Goal: Information Seeking & Learning: Learn about a topic

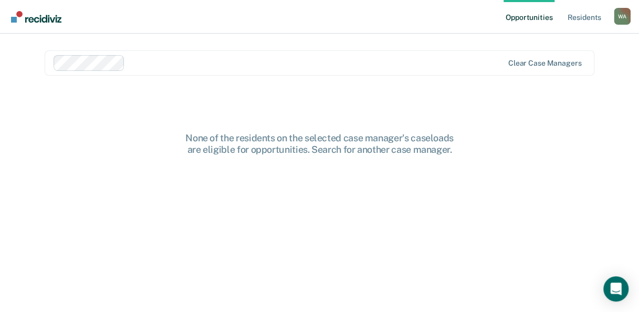
click at [295, 27] on nav "Opportunities Resident s [PERSON_NAME] Profile How it works Log Out" at bounding box center [319, 17] width 639 height 34
click at [620, 18] on div "W A" at bounding box center [622, 16] width 17 height 17
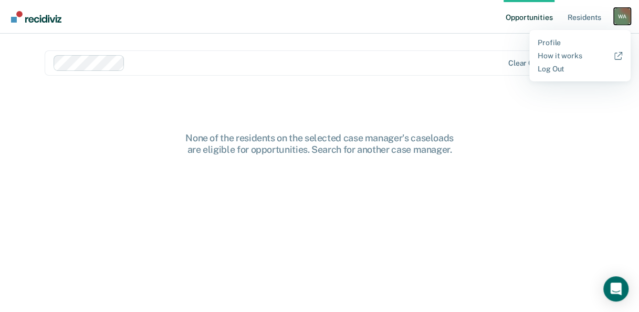
click at [620, 18] on div "W A" at bounding box center [622, 16] width 17 height 17
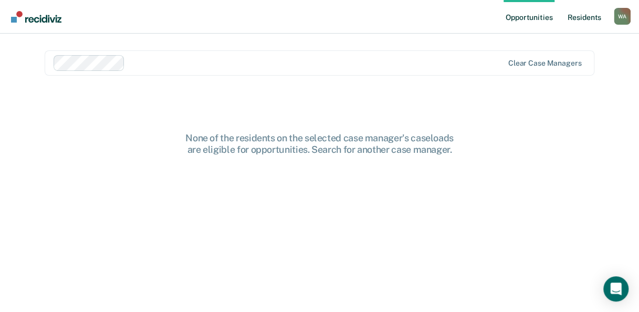
click at [575, 19] on link "Resident s" at bounding box center [584, 17] width 38 height 34
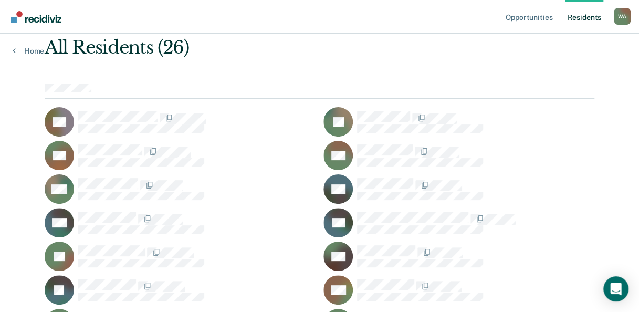
click at [401, 60] on div "All Residents (26) RB JD KD ND MG KG DH TH JH SH VJ TM SM SM MM CM JM TM KN AR …" at bounding box center [320, 288] width 550 height 503
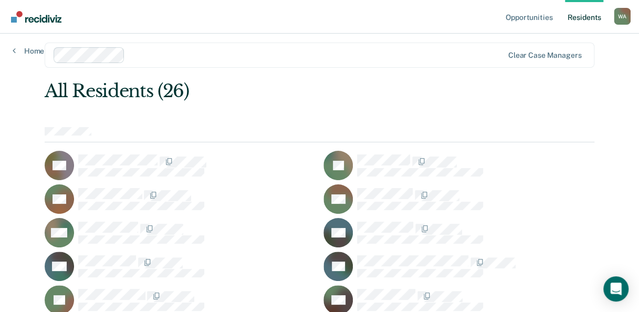
scroll to position [7, 0]
click at [232, 87] on div "All Residents (26)" at bounding box center [265, 92] width 440 height 22
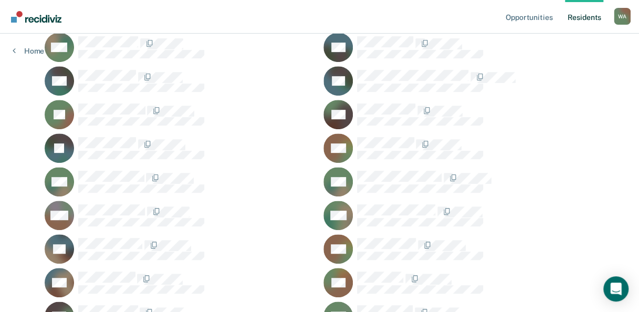
scroll to position [197, 0]
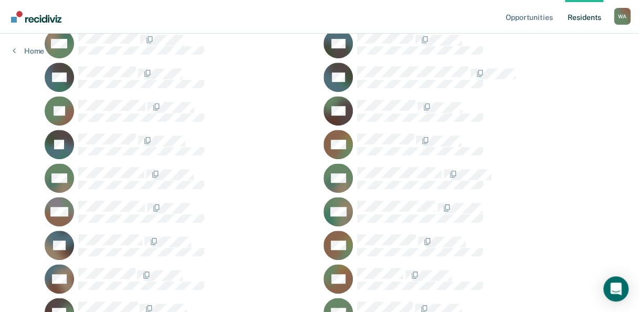
click at [269, 93] on ul "RB JD KD ND MG KG DH TH JH SH VJ TM SM SM MM CM JM TM KN AR NS MS ES LS DS AT" at bounding box center [320, 178] width 550 height 433
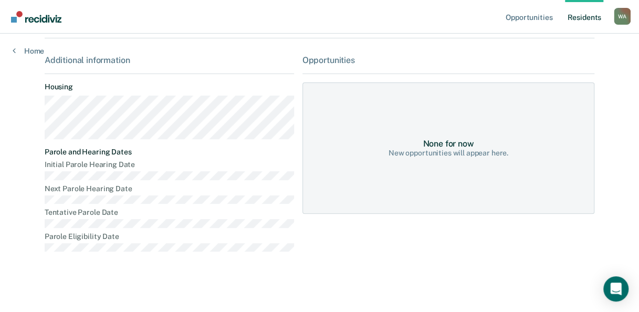
scroll to position [144, 0]
click at [278, 217] on dl "Initial Parole Hearing Date Next Parole Hearing Date Tentative Parole Date Paro…" at bounding box center [169, 206] width 249 height 91
click at [618, 20] on div "W A" at bounding box center [622, 16] width 17 height 17
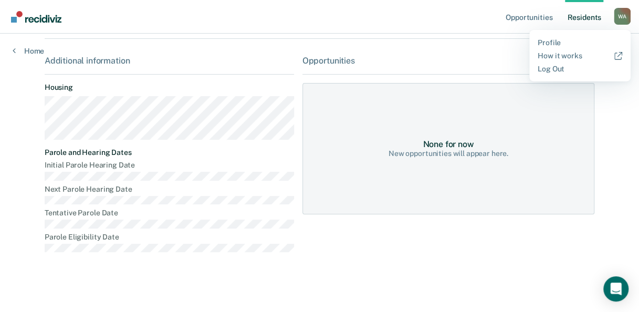
click at [454, 42] on div "MG Progress toward success Incarceration 5 years and 4 months ( 4 years and 4 m…" at bounding box center [320, 89] width 550 height 367
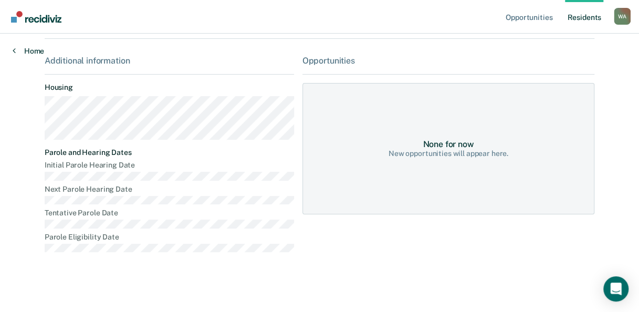
click at [13, 51] on icon at bounding box center [14, 50] width 3 height 8
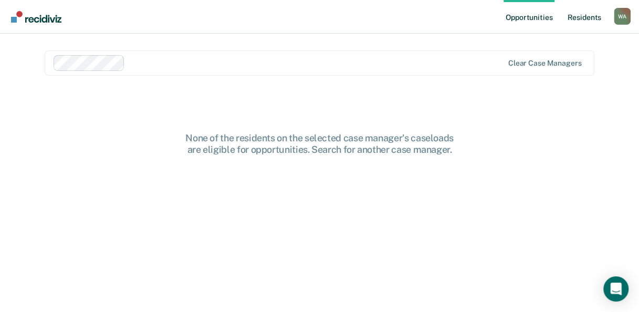
click at [584, 9] on link "Resident s" at bounding box center [584, 17] width 38 height 34
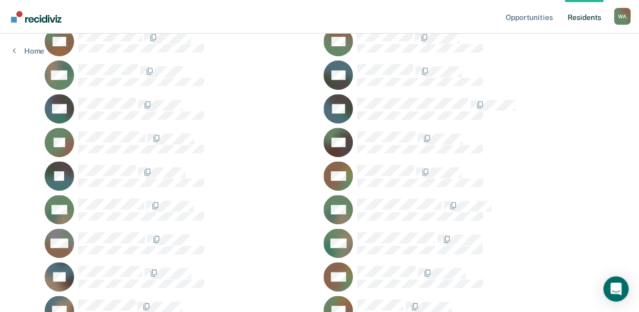
scroll to position [167, 0]
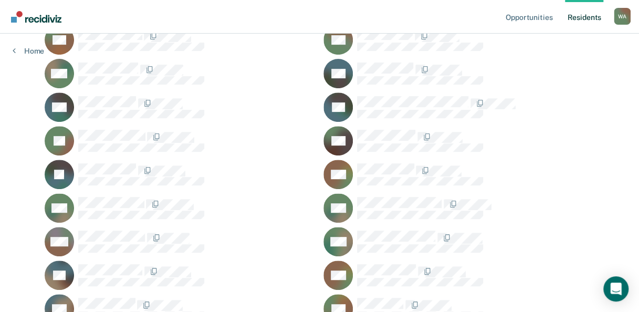
click at [411, 227] on div "CM" at bounding box center [459, 241] width 271 height 29
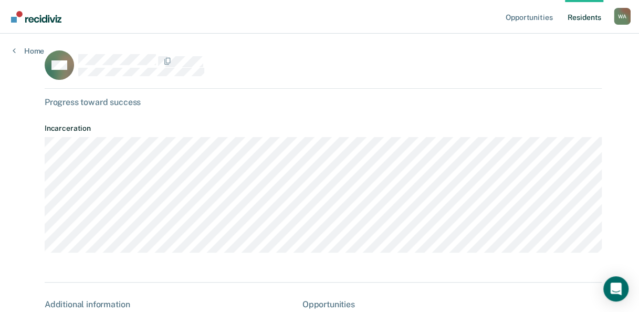
click at [417, 70] on div "CM" at bounding box center [323, 69] width 557 height 38
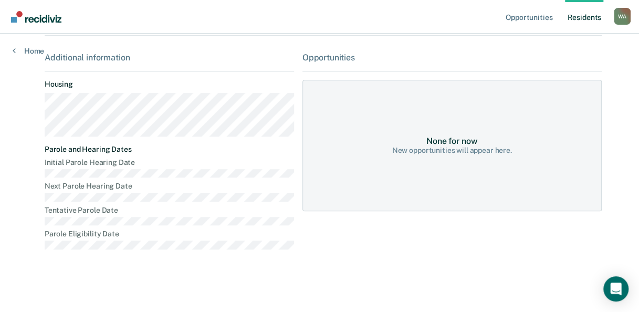
scroll to position [251, 0]
click at [529, 14] on link "Opportunities" at bounding box center [529, 17] width 51 height 34
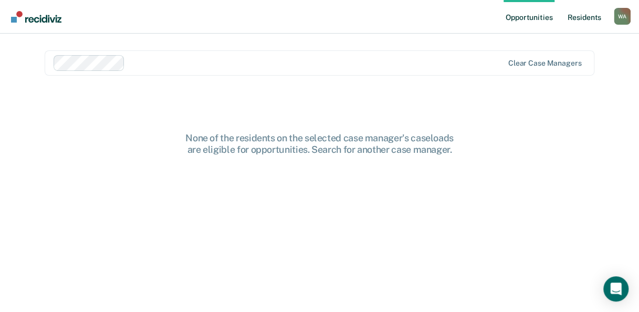
click at [580, 17] on link "Resident s" at bounding box center [584, 17] width 38 height 34
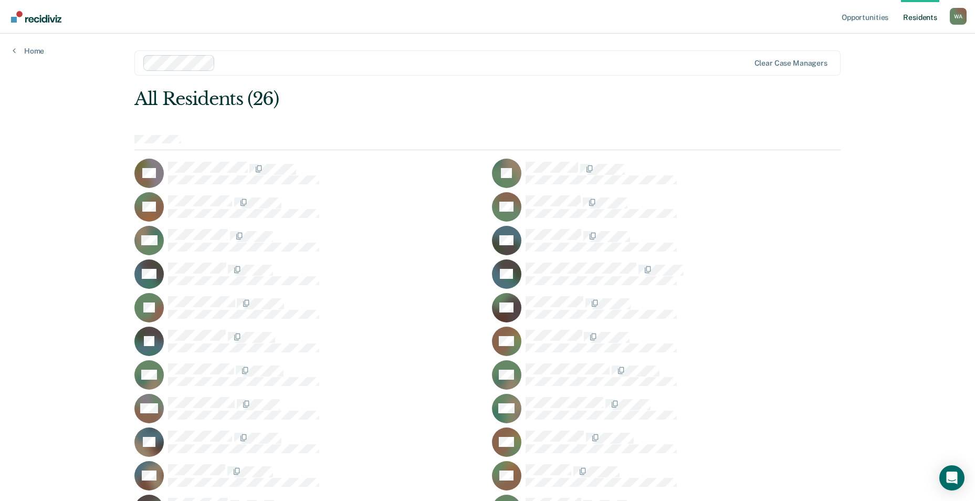
click at [498, 63] on div at bounding box center [484, 63] width 529 height 12
